Goal: Task Accomplishment & Management: Manage account settings

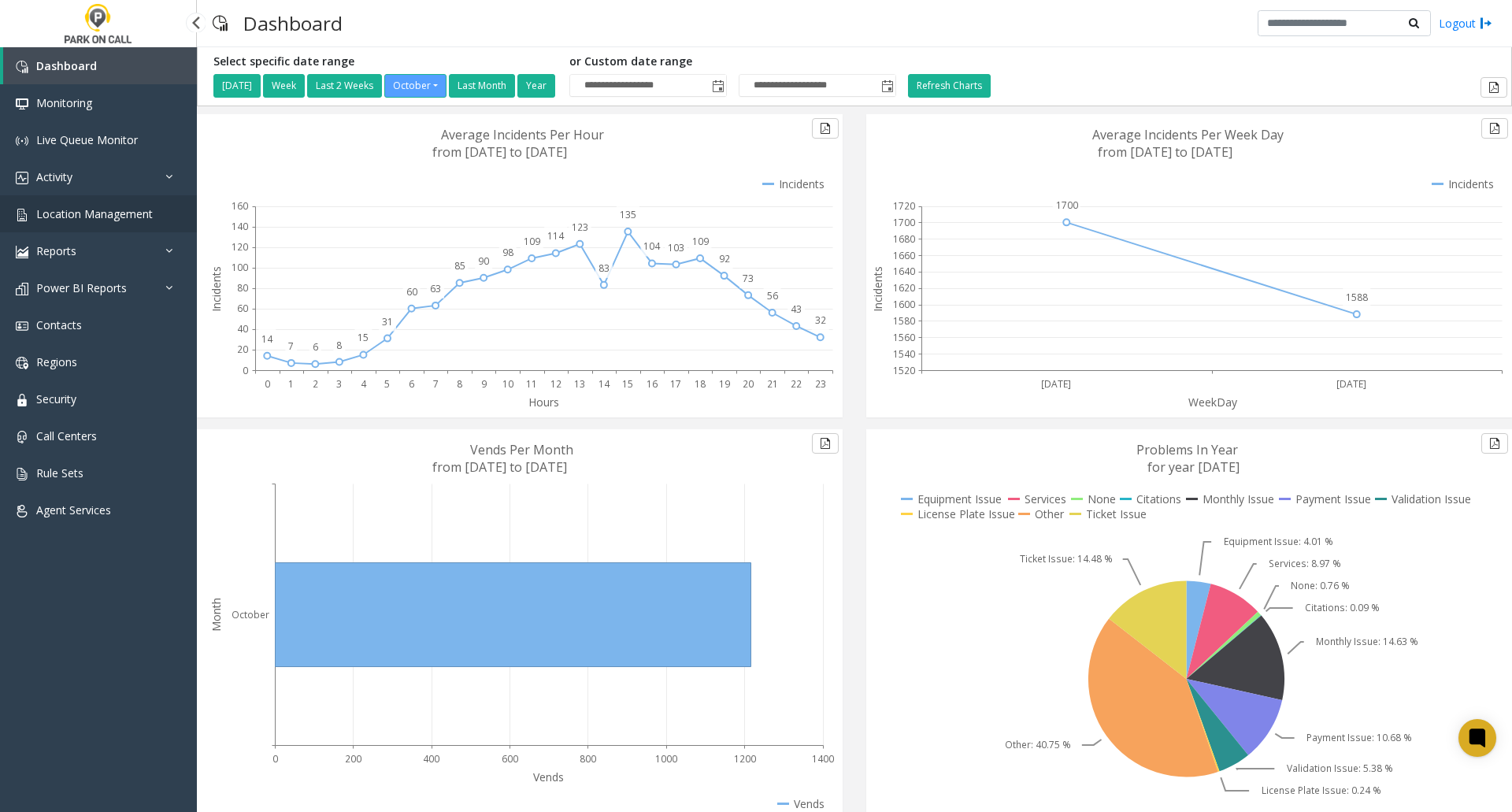
click at [93, 216] on span "Location Management" at bounding box center [94, 213] width 116 height 15
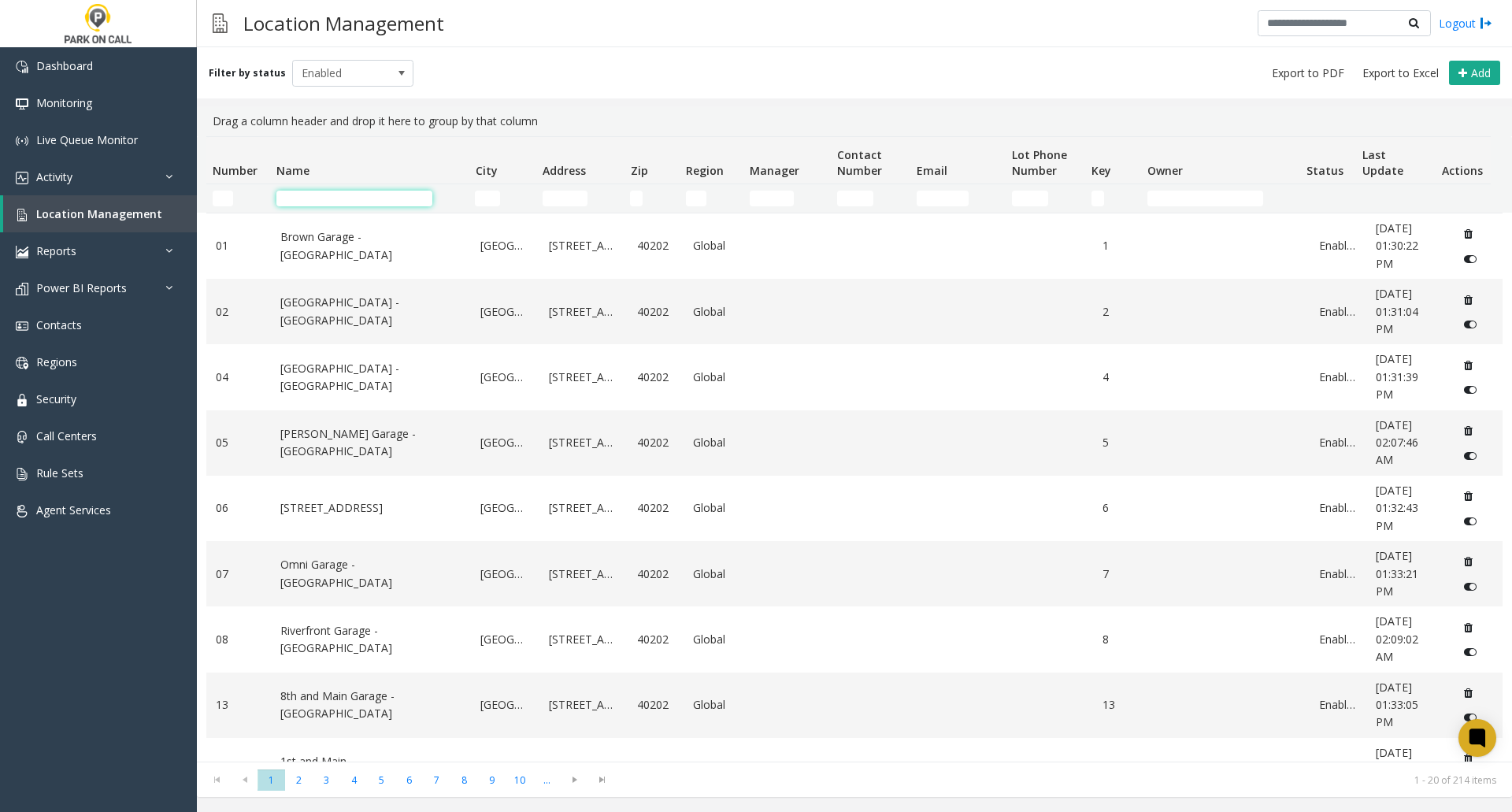
click at [373, 200] on input "Name Filter" at bounding box center [354, 198] width 156 height 16
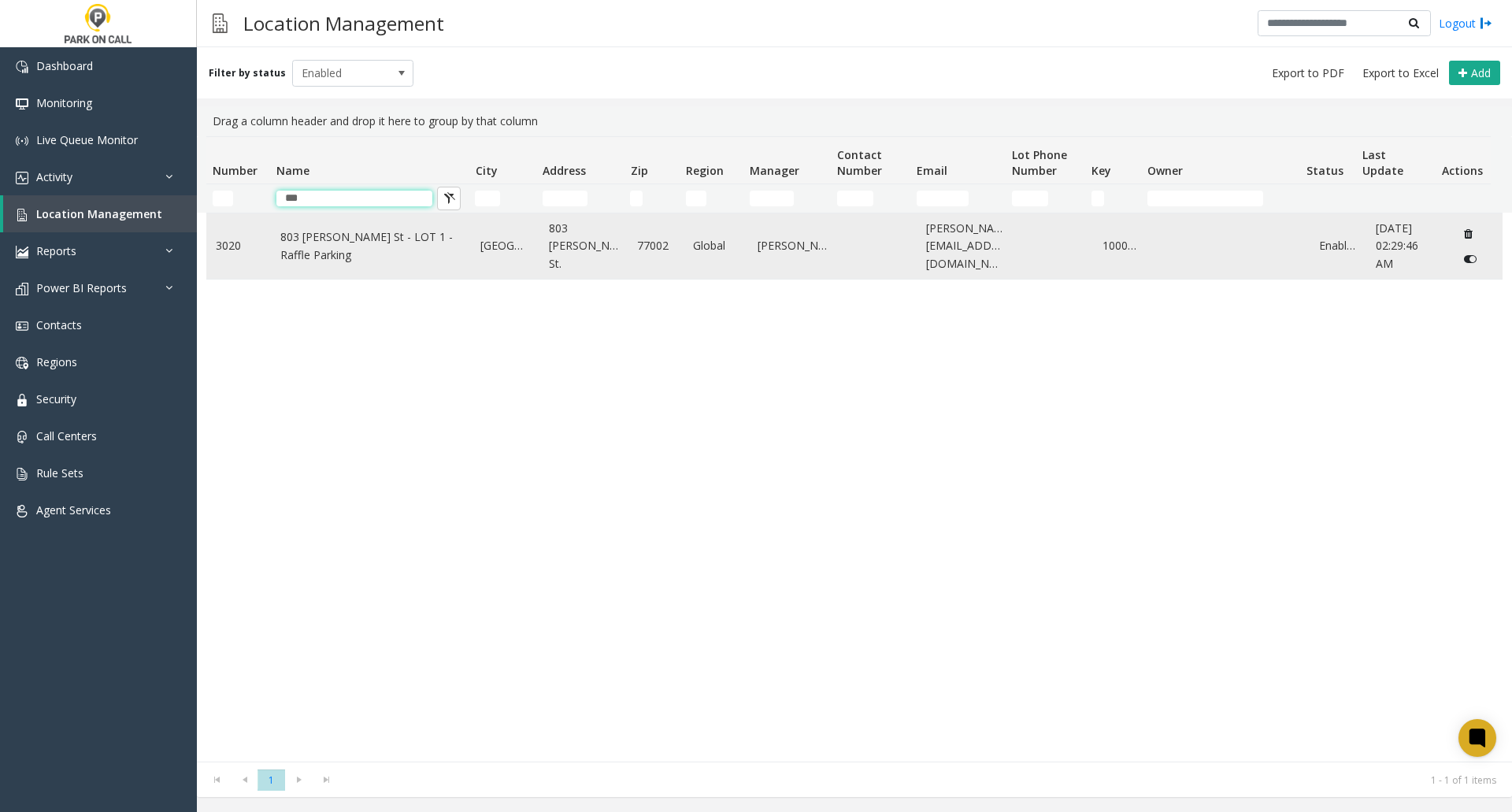
type input "***"
click at [326, 239] on link "803 [PERSON_NAME] St - LOT 1 - Raffle Parking" at bounding box center [370, 246] width 182 height 35
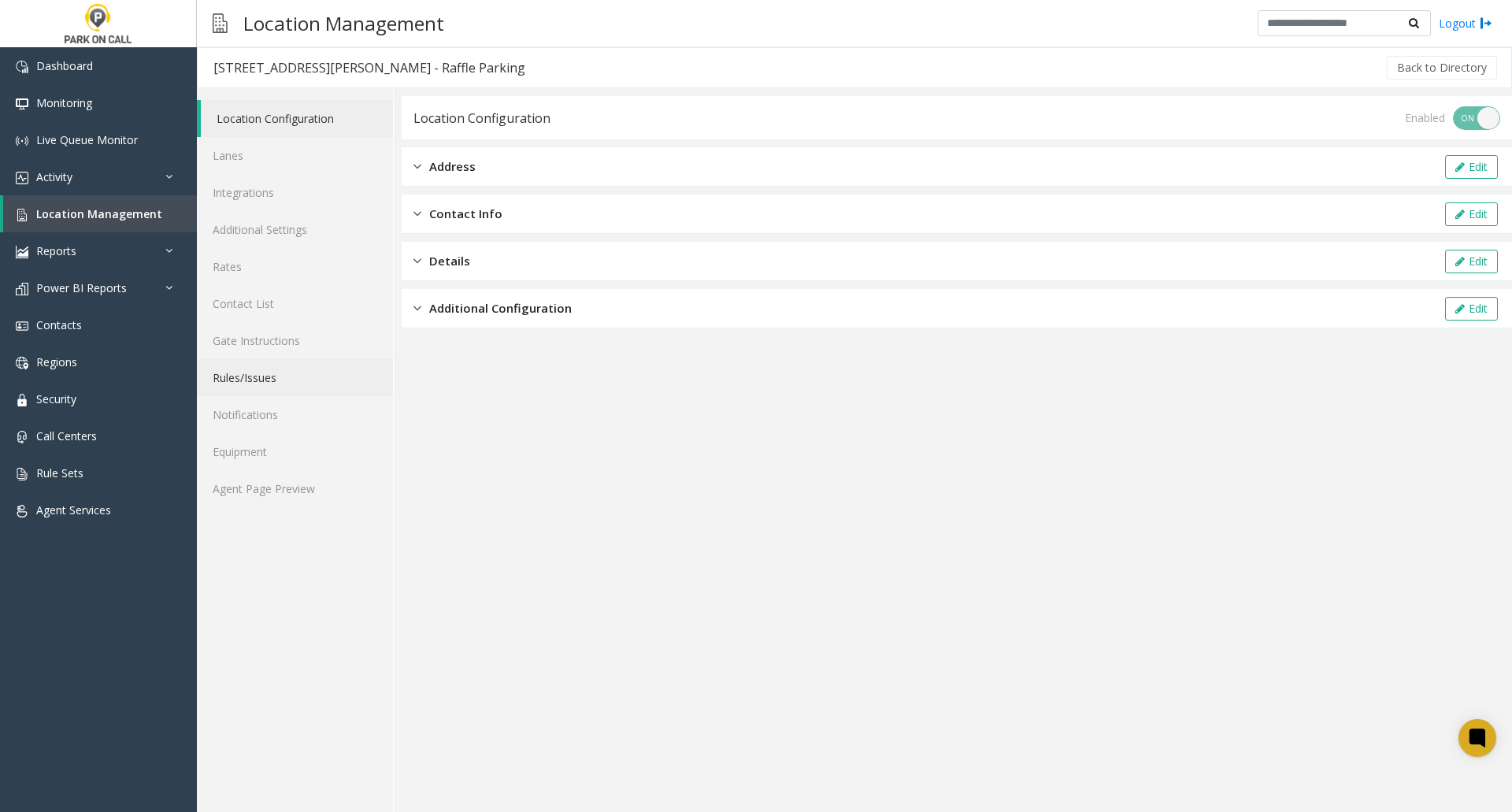
click at [269, 376] on link "Rules/Issues" at bounding box center [295, 378] width 196 height 37
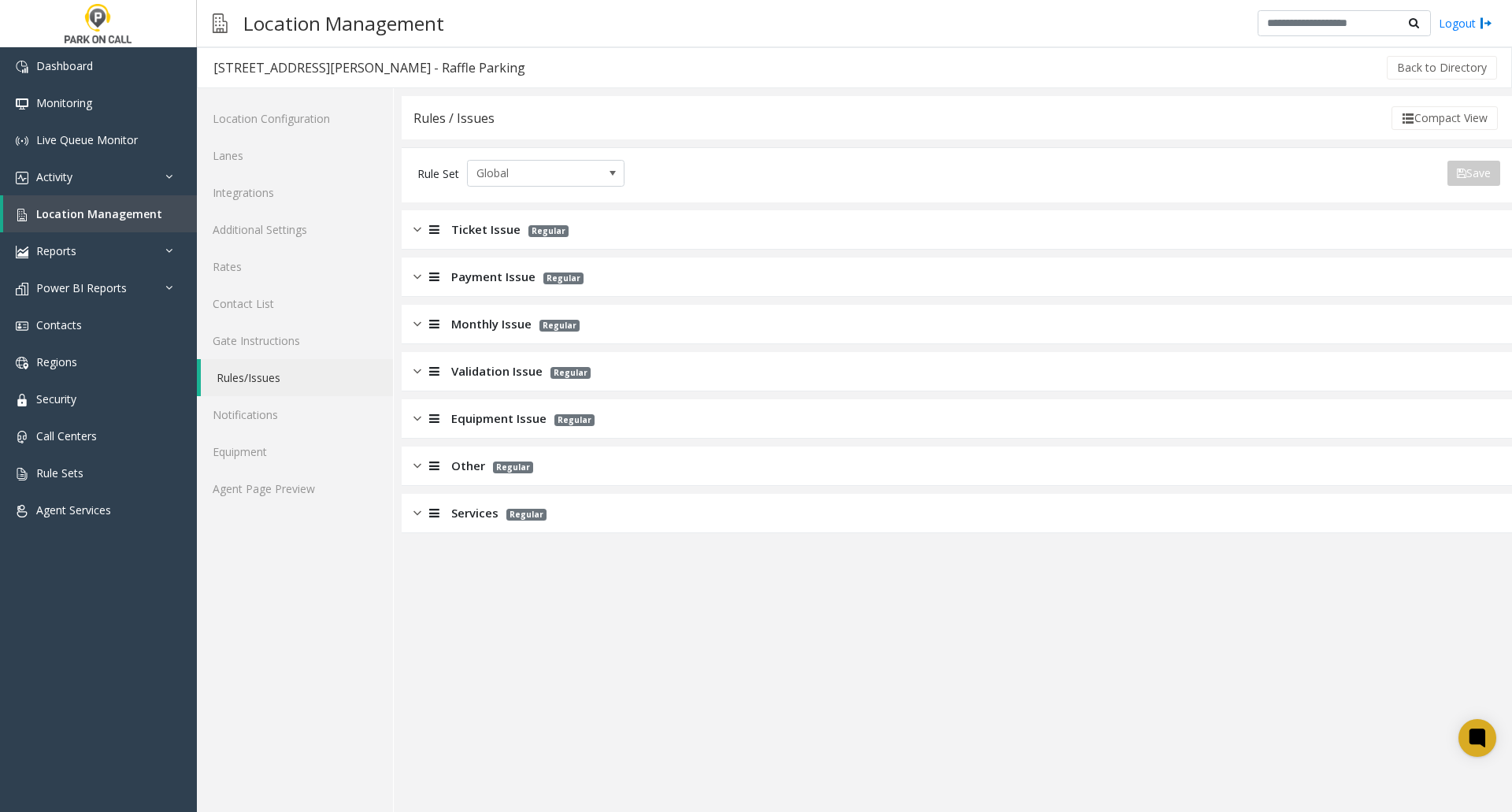
click at [417, 229] on img at bounding box center [417, 230] width 8 height 18
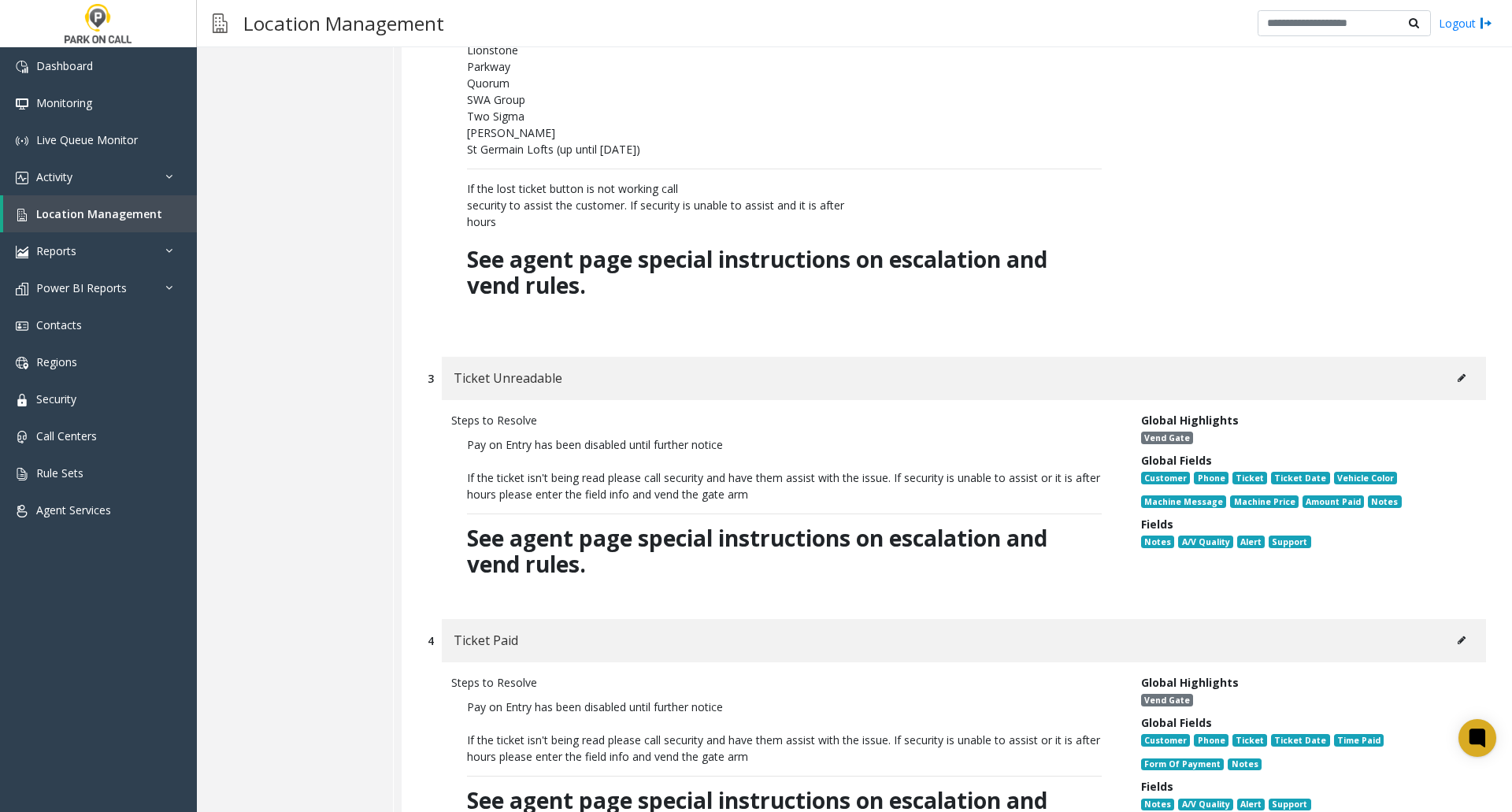
scroll to position [787, 0]
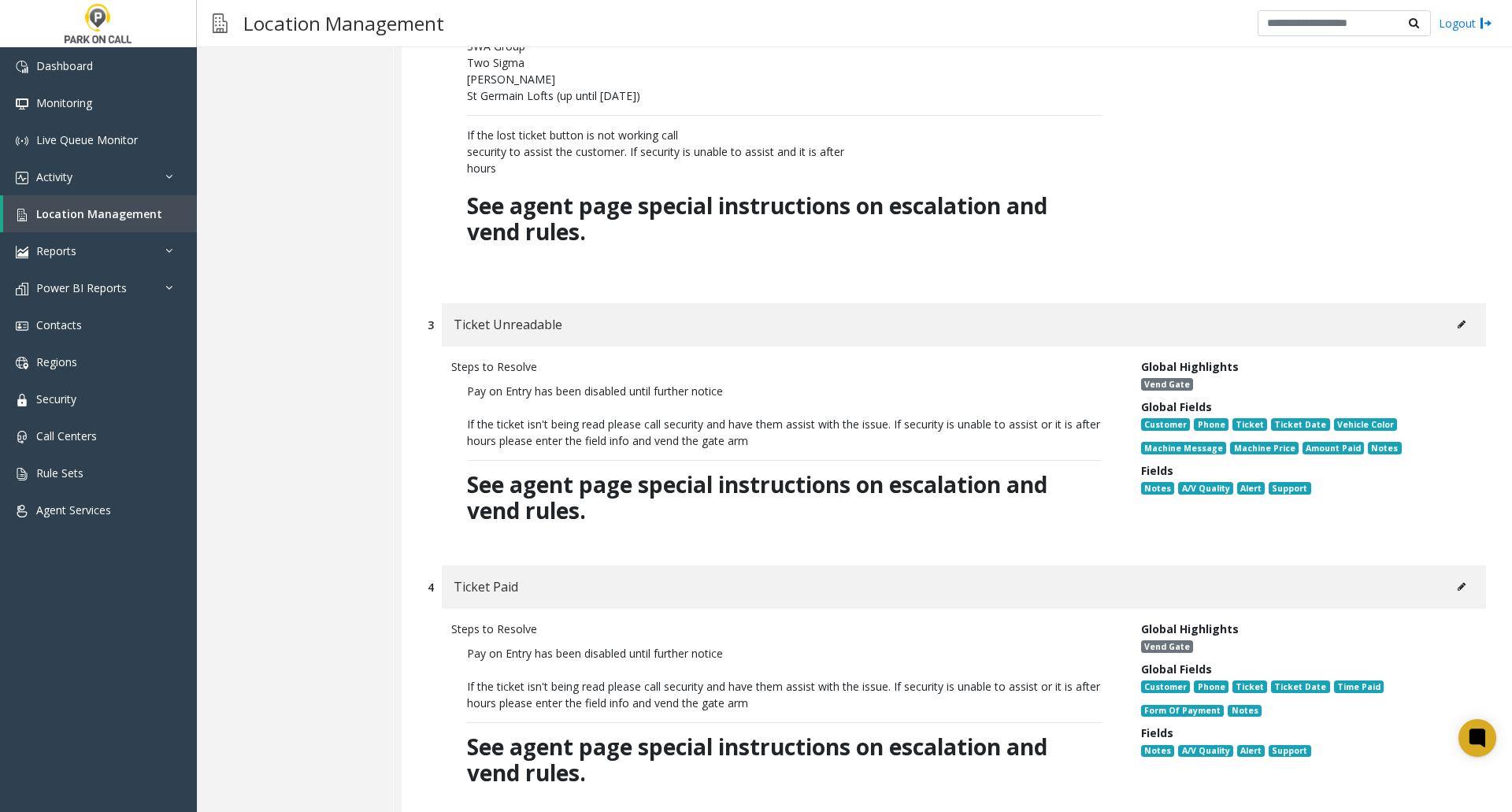
click at [1458, 324] on icon at bounding box center [1461, 324] width 8 height 9
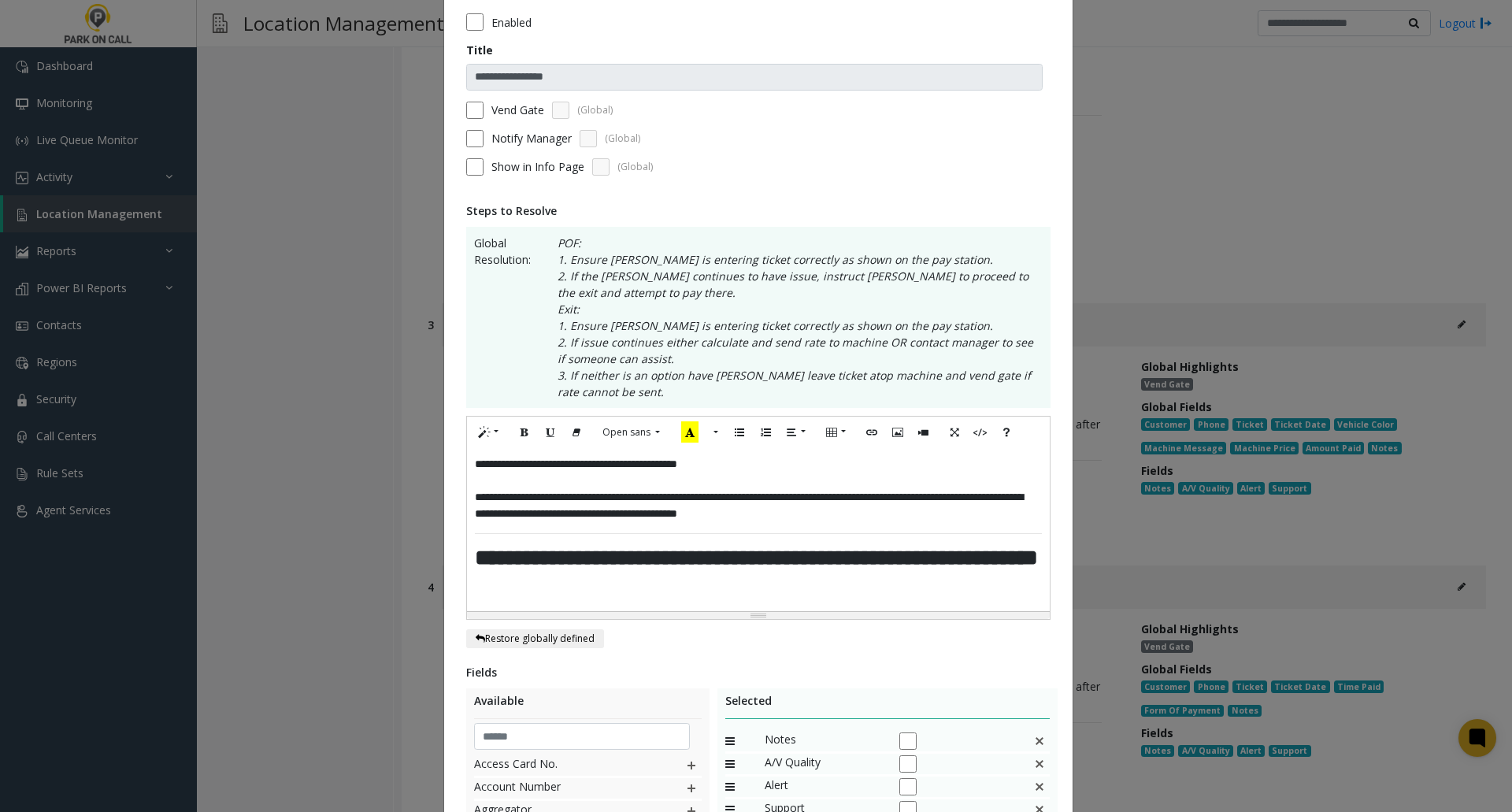
scroll to position [62, 0]
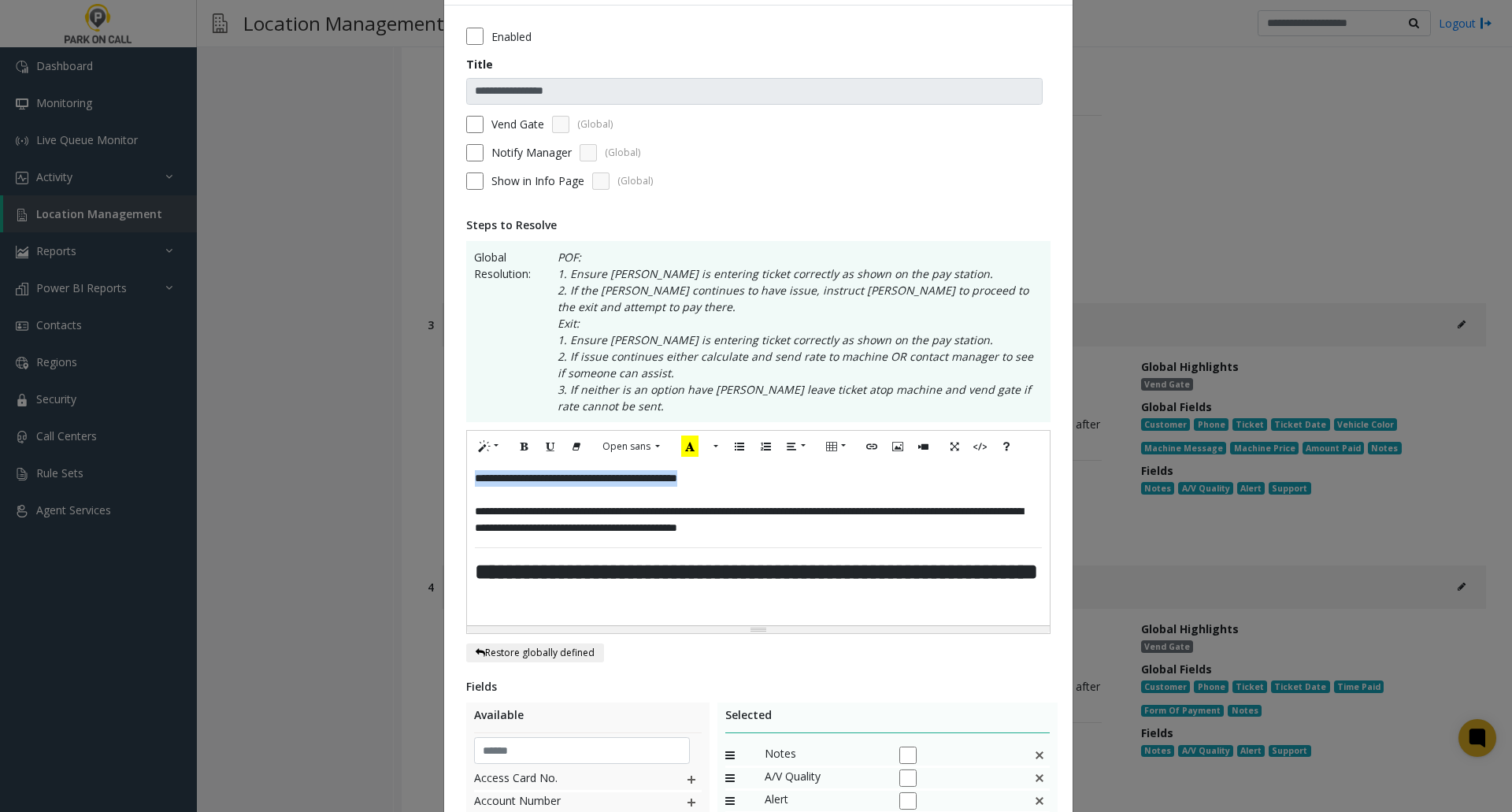
drag, startPoint x: 743, startPoint y: 479, endPoint x: 448, endPoint y: 459, distance: 295.7
click at [448, 459] on div "**********" at bounding box center [758, 556] width 628 height 1101
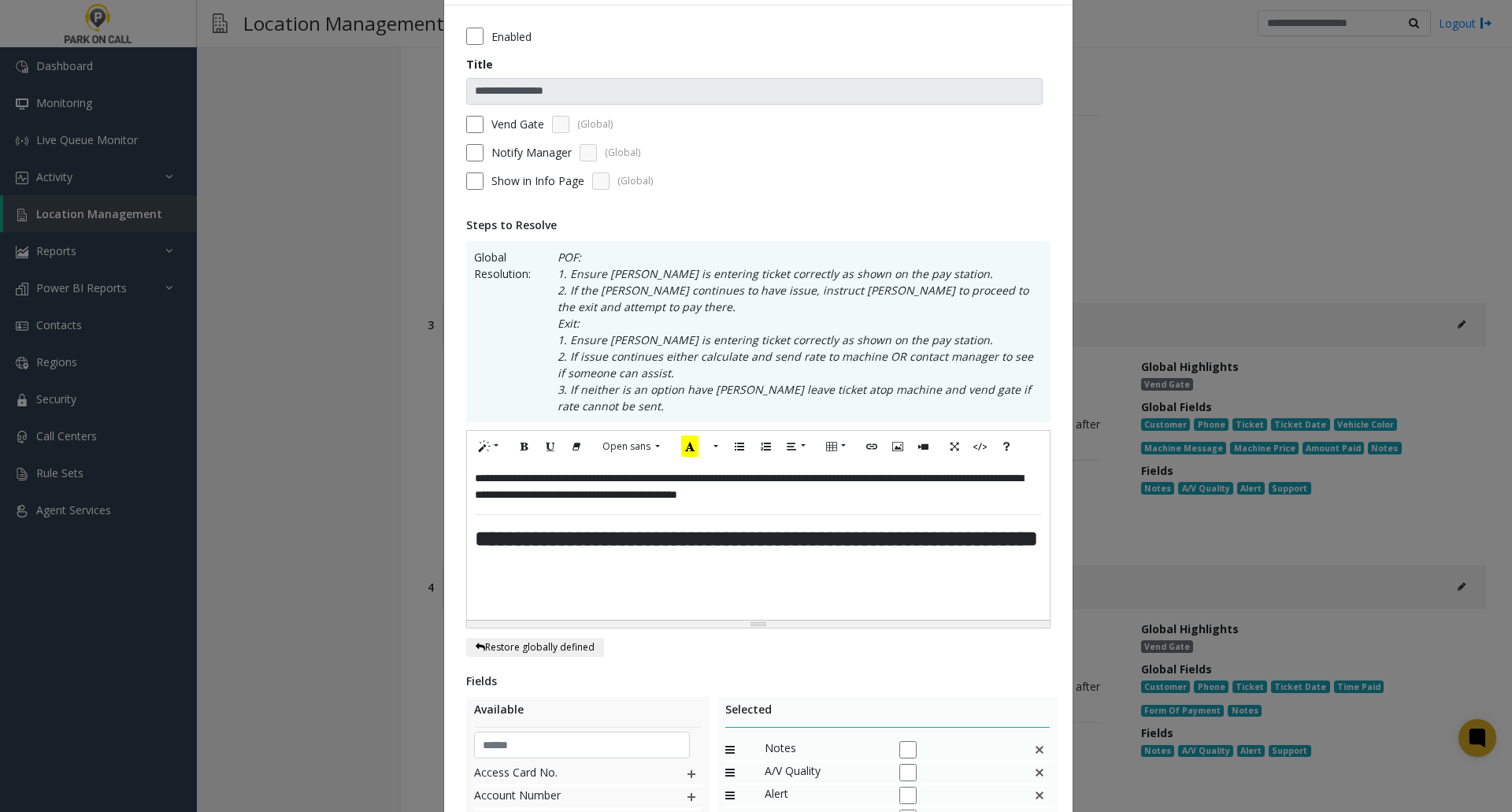
scroll to position [371, 0]
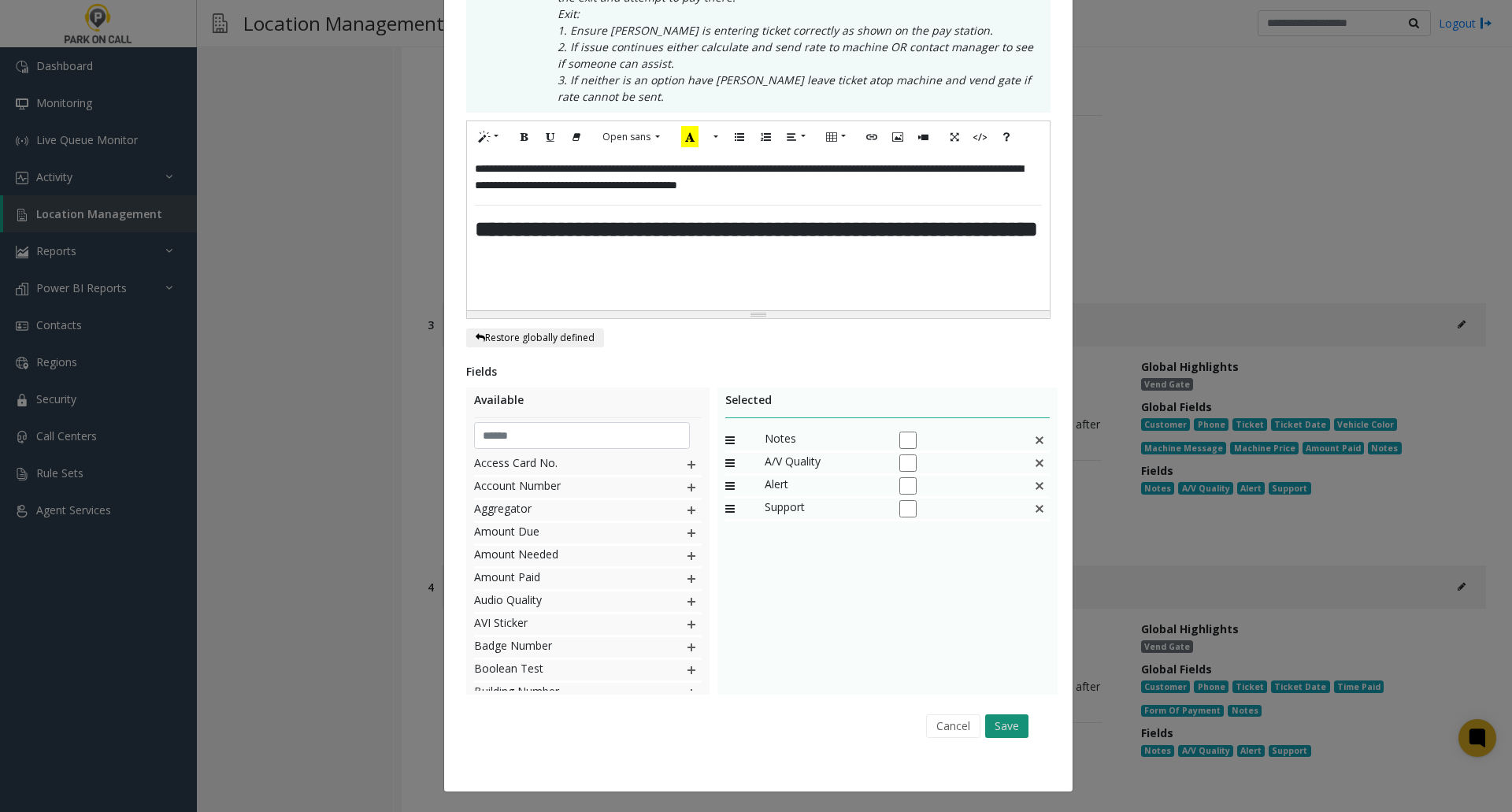
click at [997, 726] on button "Save" at bounding box center [1006, 726] width 43 height 24
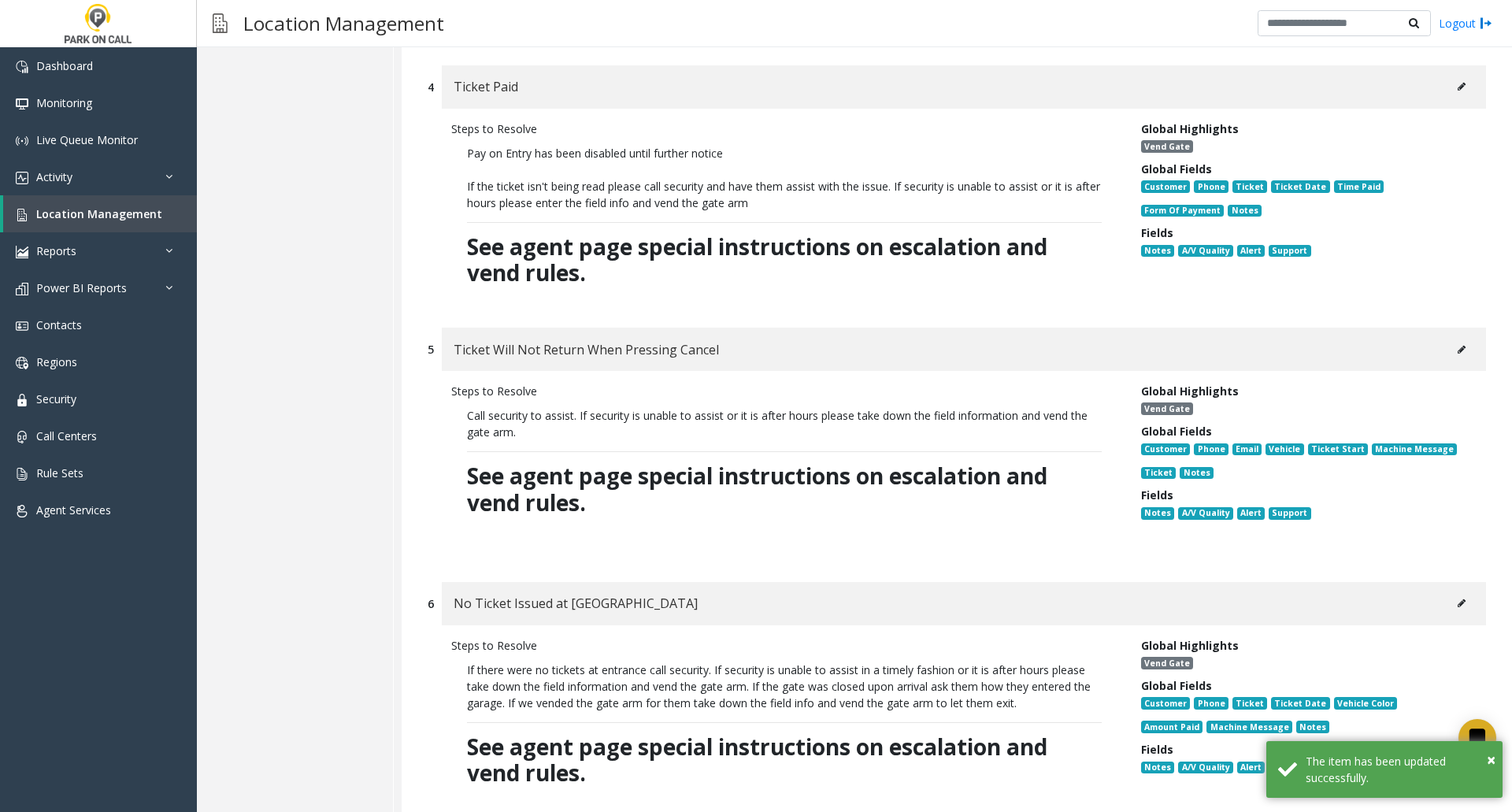
scroll to position [1260, 0]
